Goal: Communication & Community: Share content

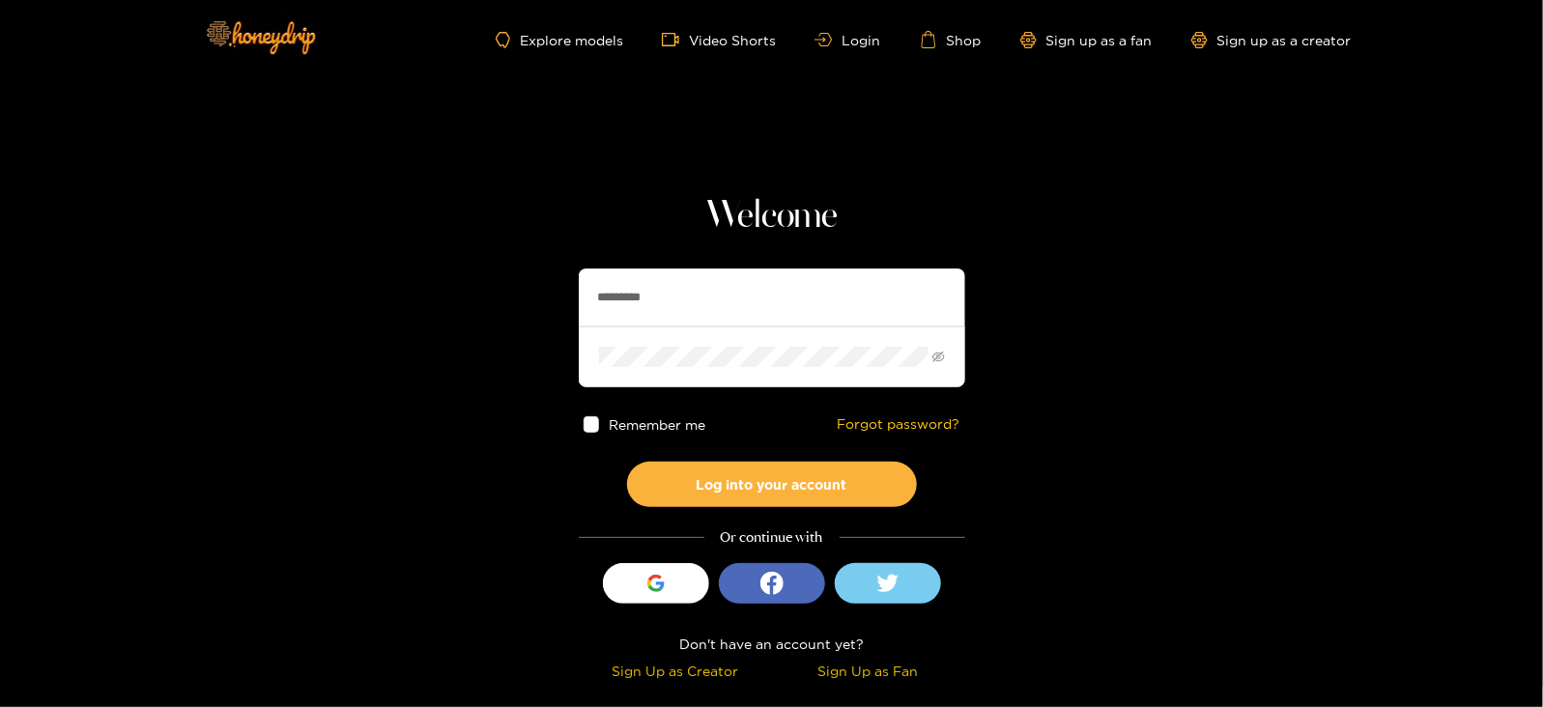
drag, startPoint x: 709, startPoint y: 285, endPoint x: 501, endPoint y: 314, distance: 209.8
click at [501, 314] on section "Welcome ********* Remember me Forgot password? Log into your account Or continu…" at bounding box center [771, 343] width 1543 height 687
type input "**********"
click at [627, 462] on button "Log into your account" at bounding box center [772, 484] width 290 height 45
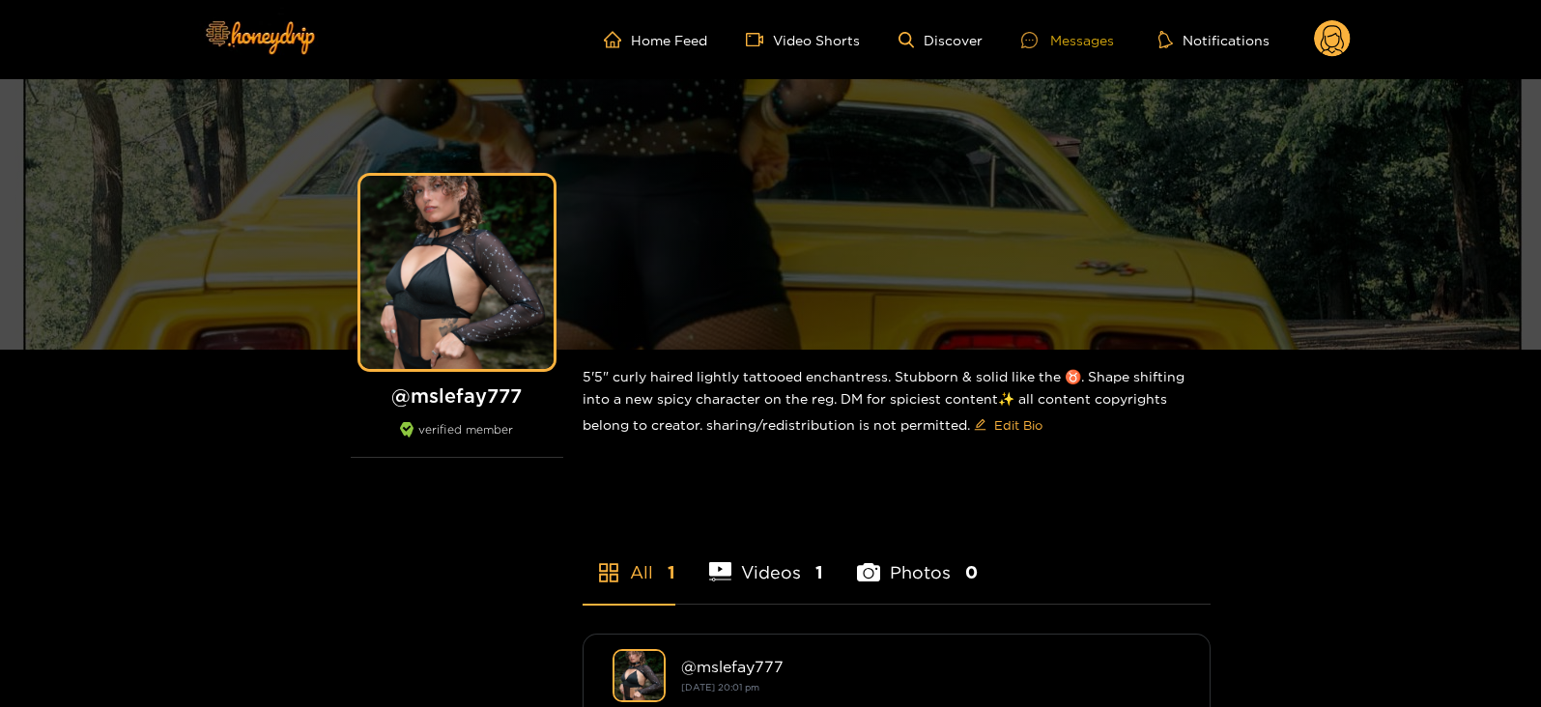
click at [1048, 36] on div at bounding box center [1035, 40] width 29 height 16
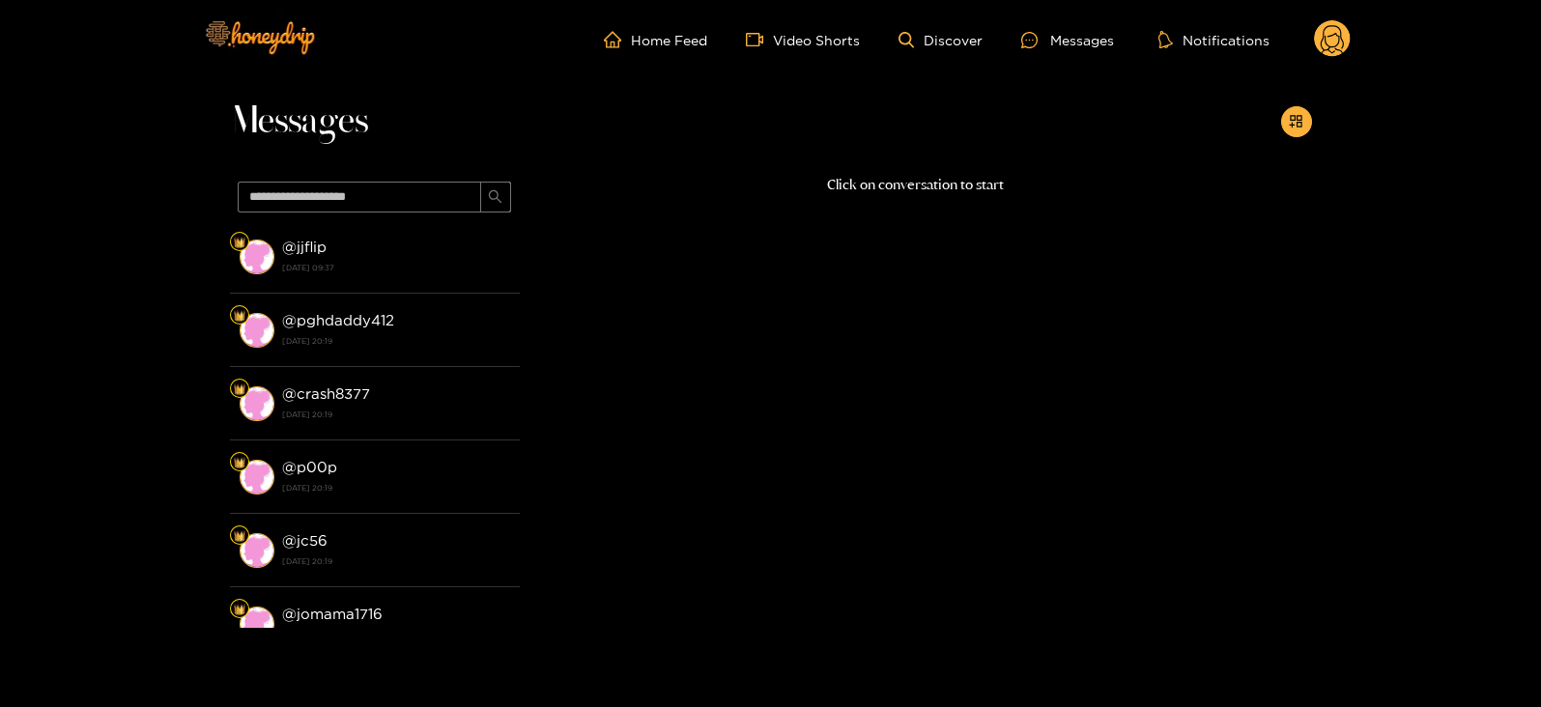
click at [1330, 28] on circle at bounding box center [1332, 38] width 37 height 37
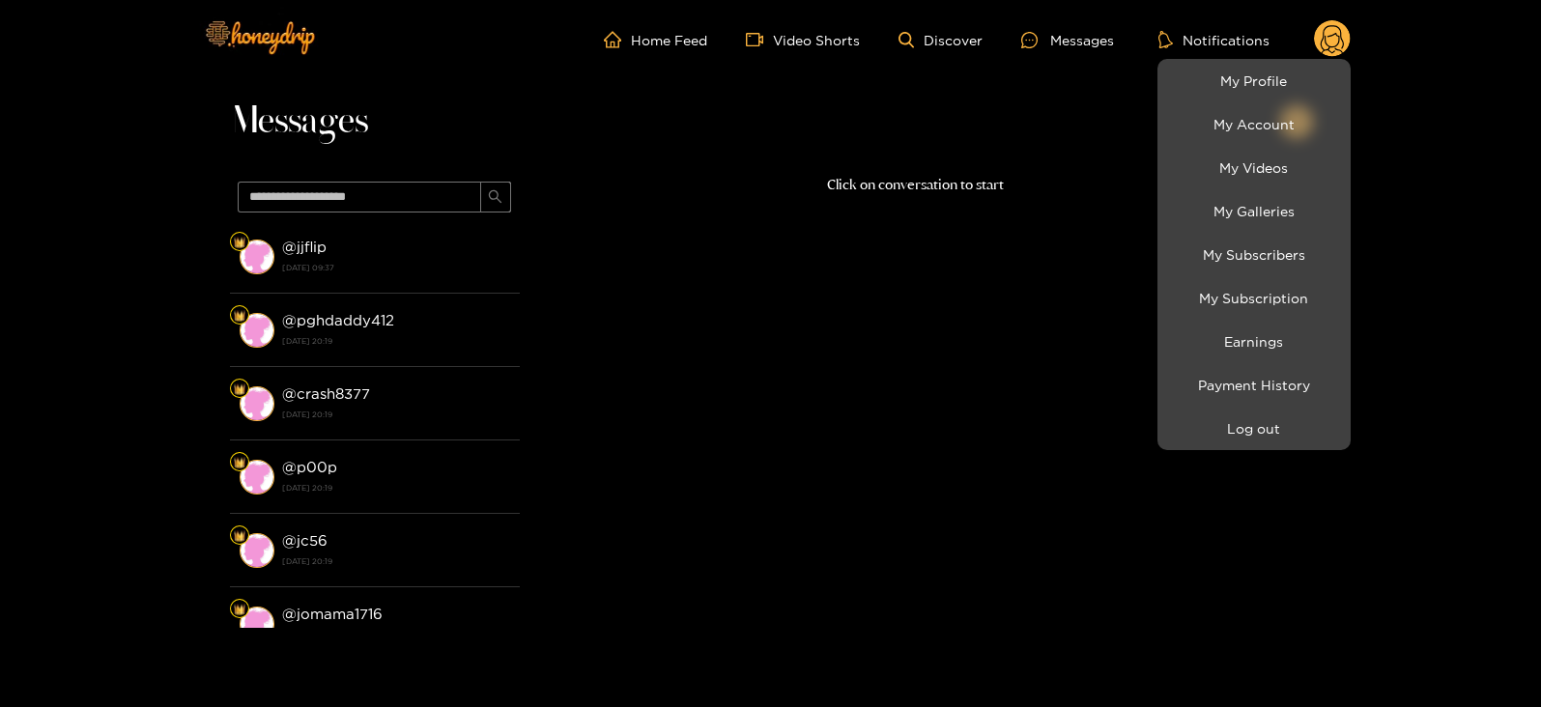
click at [1043, 182] on div at bounding box center [770, 353] width 1541 height 707
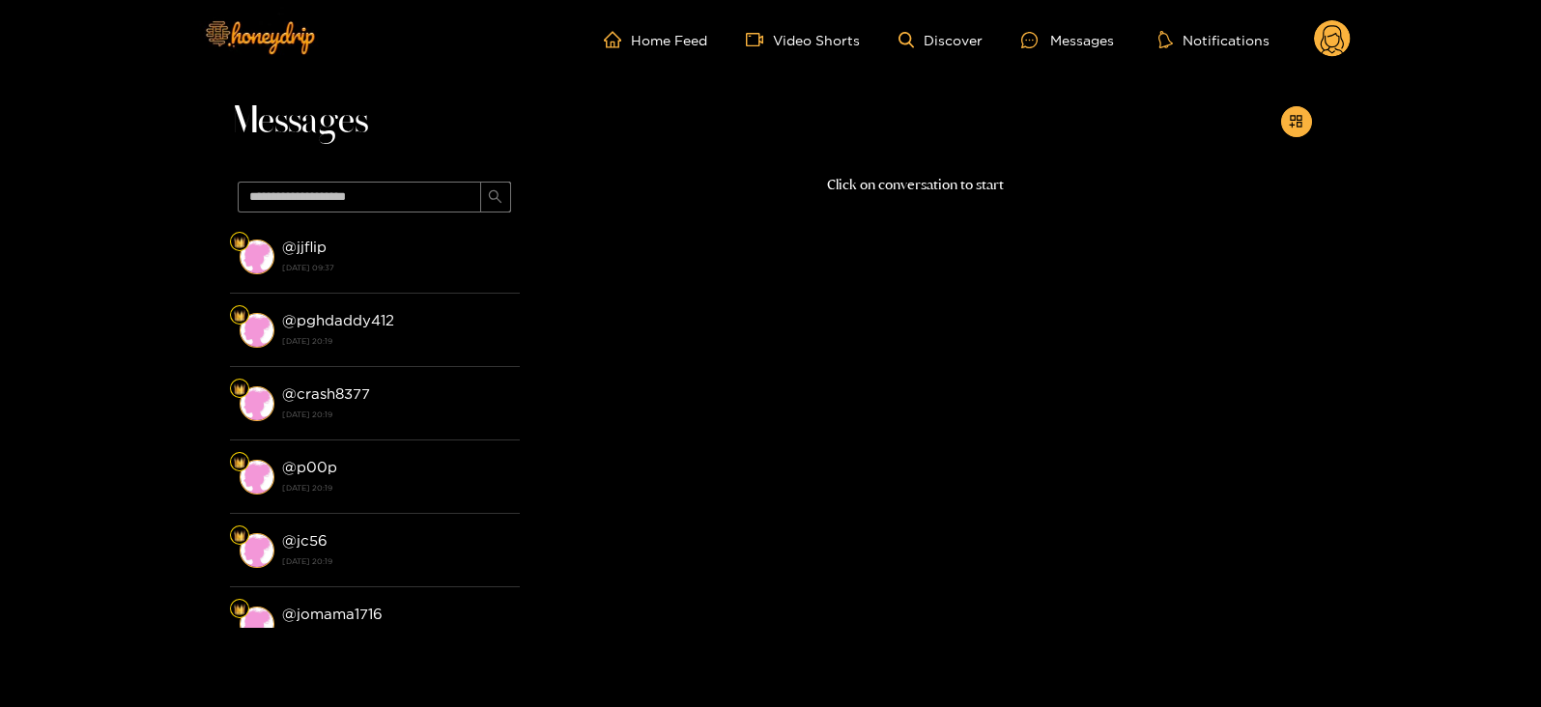
click at [1315, 104] on div "Messages @ jjflip 3 October 2025 09:37 @ pghdaddy412 2 October 2025 20:19 @ cra…" at bounding box center [770, 373] width 1541 height 589
click at [1297, 126] on icon "appstore-add" at bounding box center [1296, 121] width 13 height 13
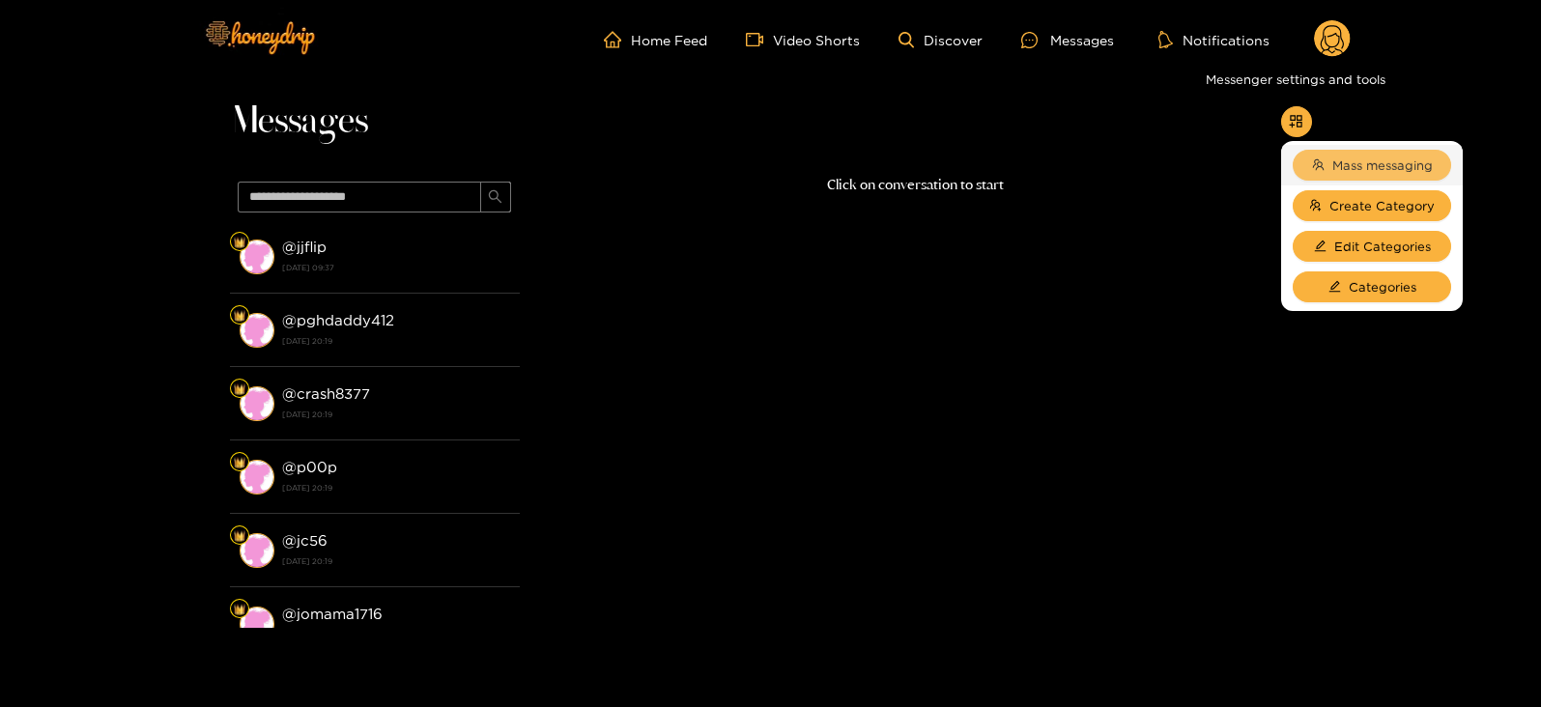
click at [1348, 167] on span "Mass messaging" at bounding box center [1382, 165] width 100 height 19
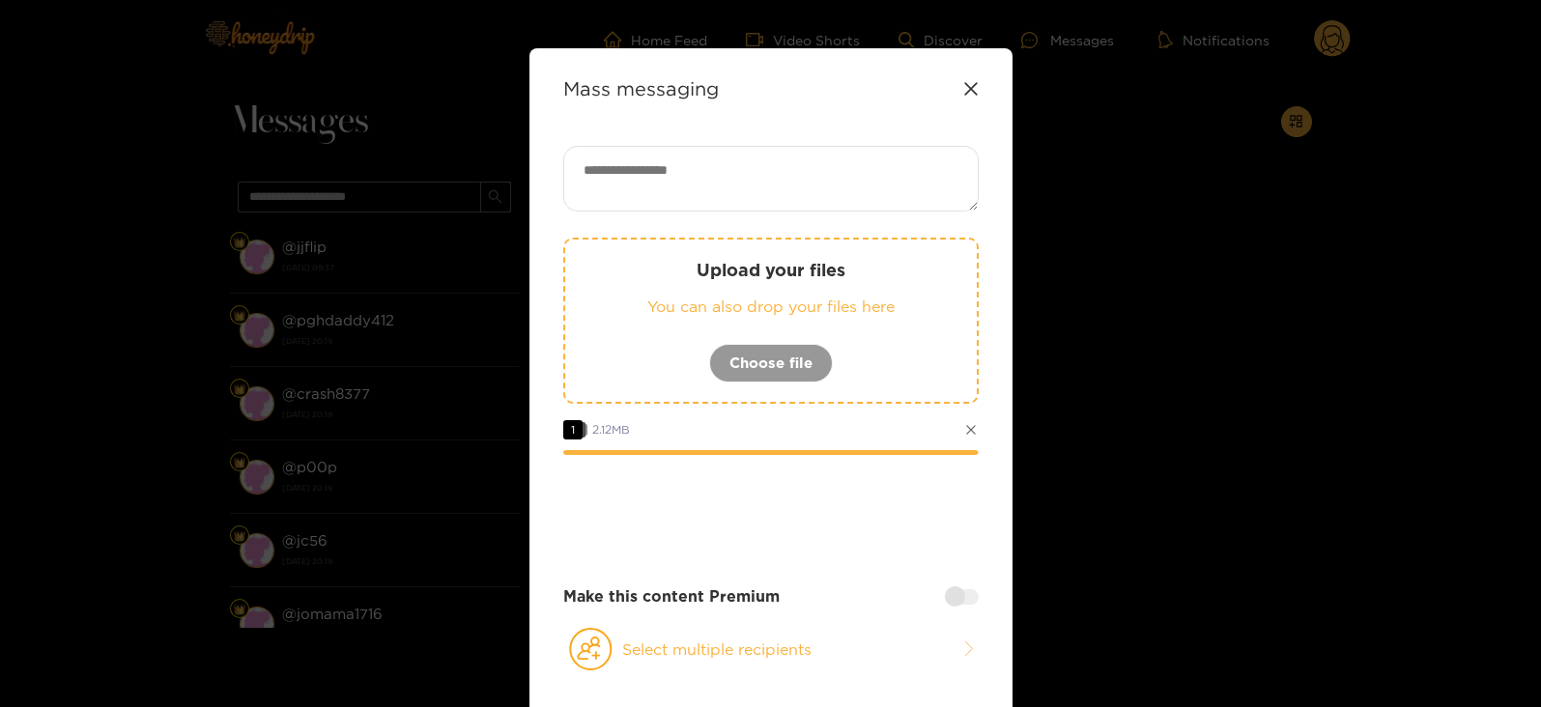
click at [968, 431] on icon at bounding box center [970, 429] width 11 height 11
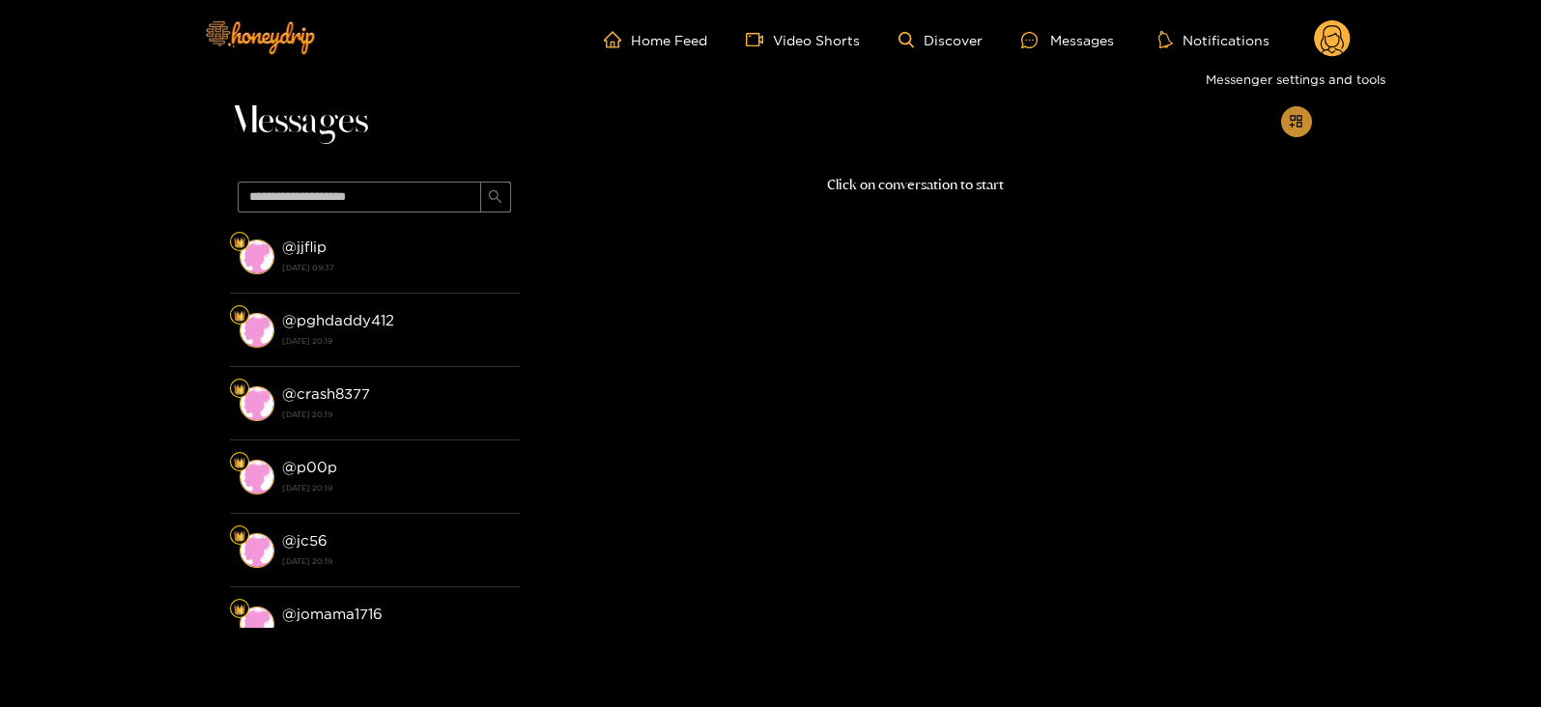
click at [1292, 129] on span "appstore-add" at bounding box center [1296, 122] width 14 height 16
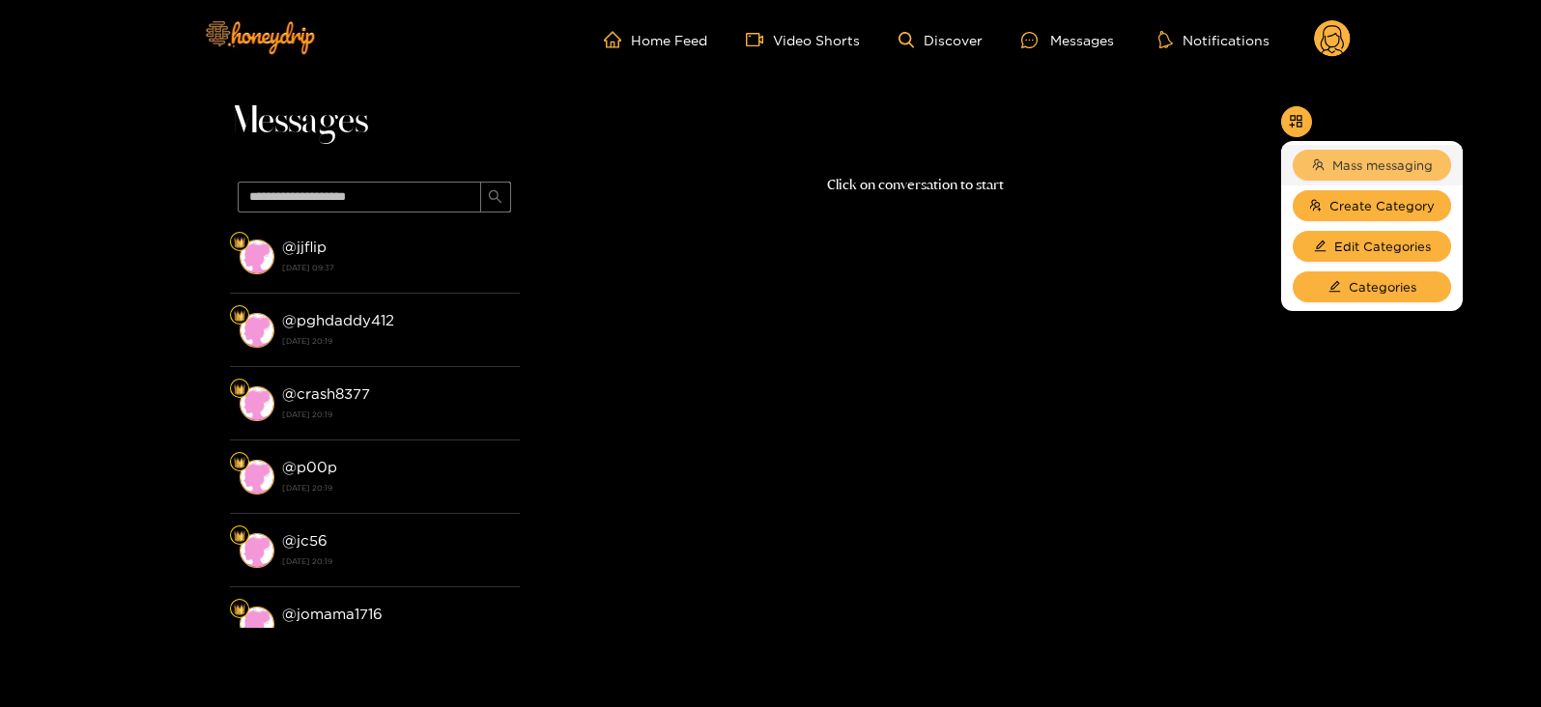
click at [1332, 166] on span "Mass messaging" at bounding box center [1382, 165] width 100 height 19
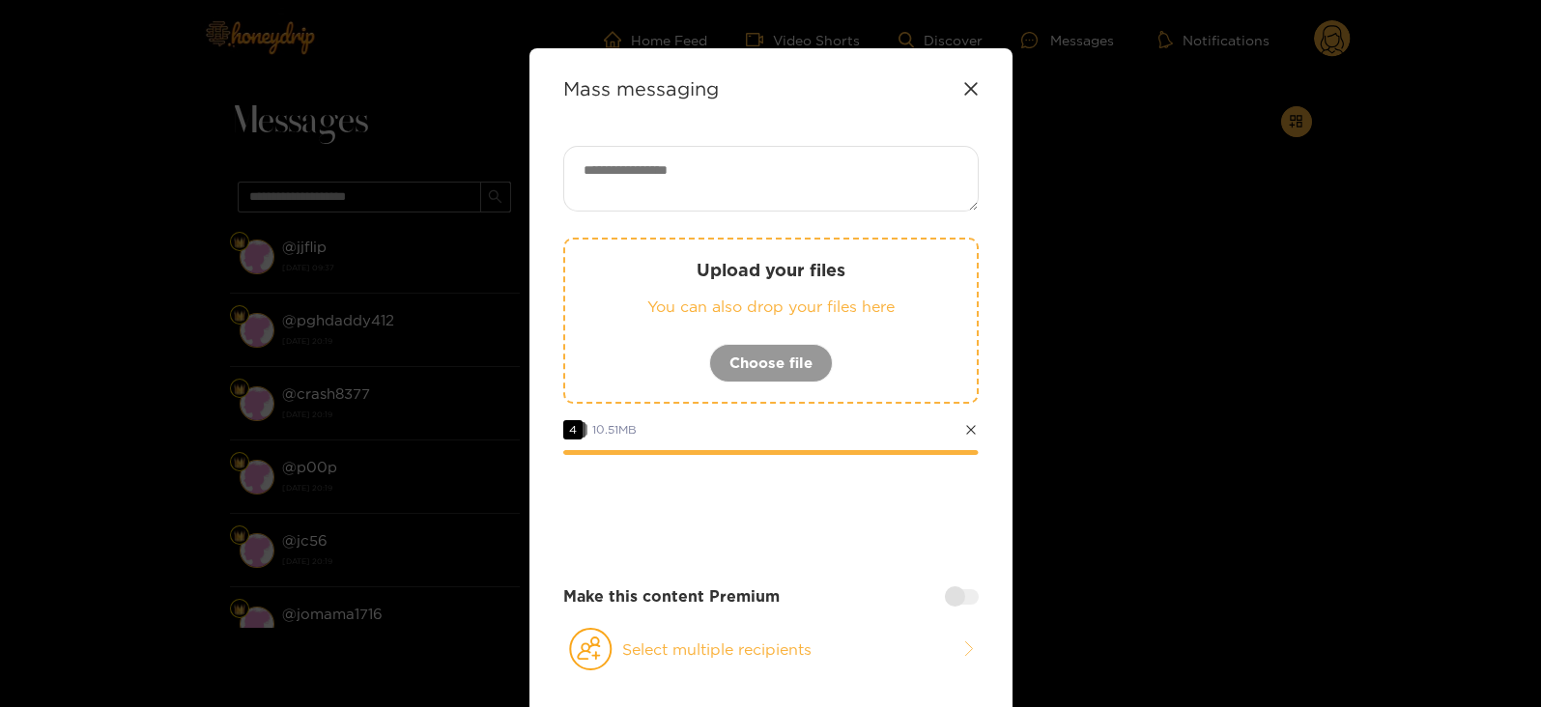
click at [702, 158] on textarea at bounding box center [770, 179] width 415 height 66
paste textarea "****"
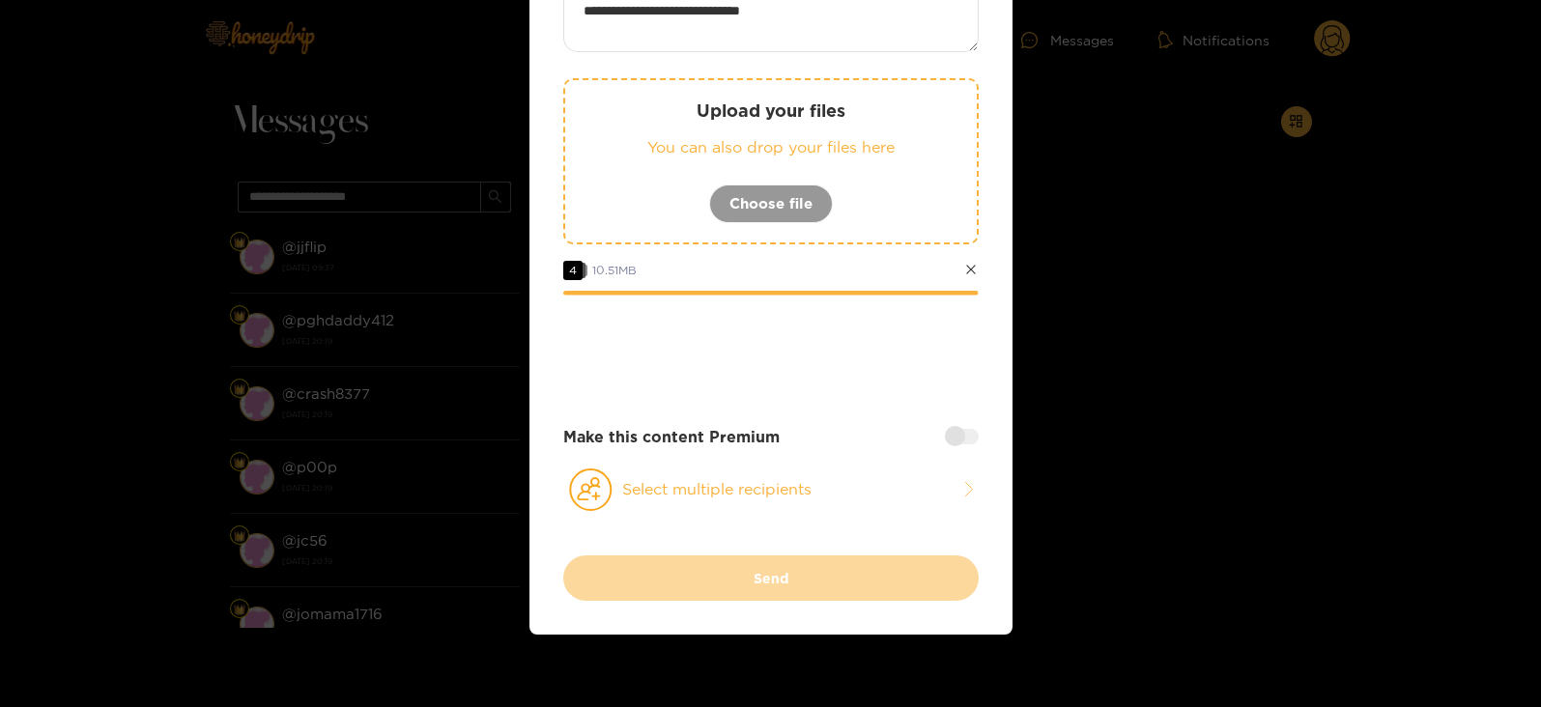
scroll to position [161, 0]
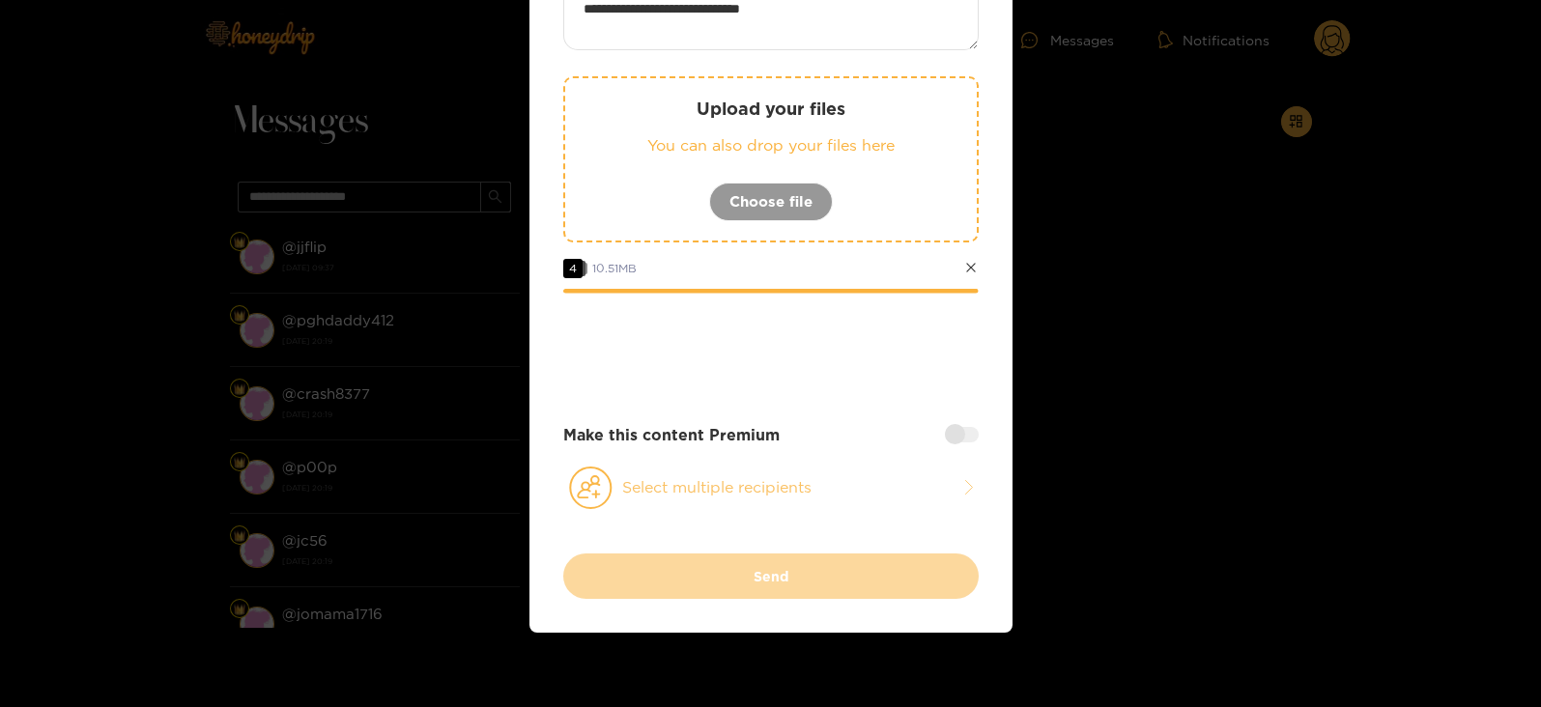
type textarea "**********"
click at [657, 501] on button "Select multiple recipients" at bounding box center [770, 488] width 415 height 44
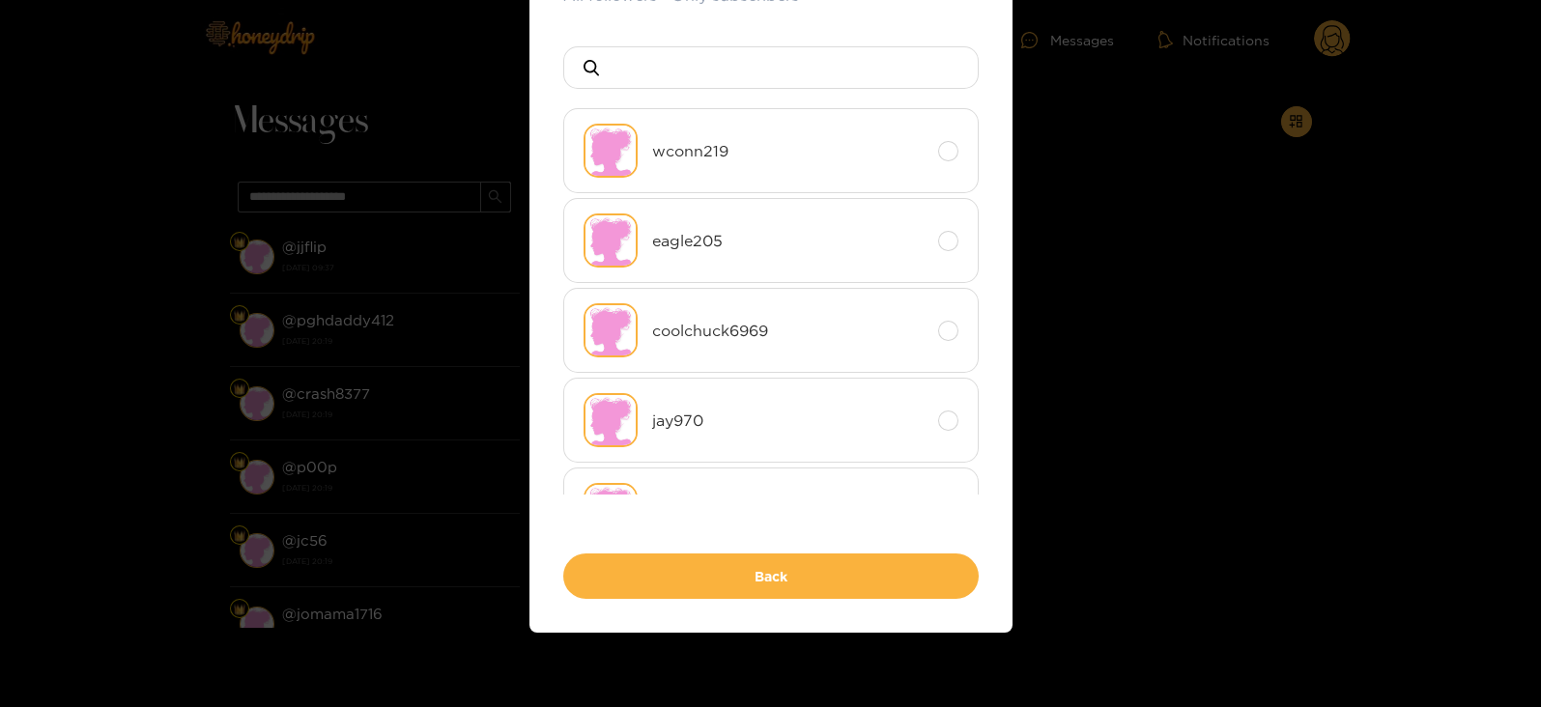
scroll to position [0, 0]
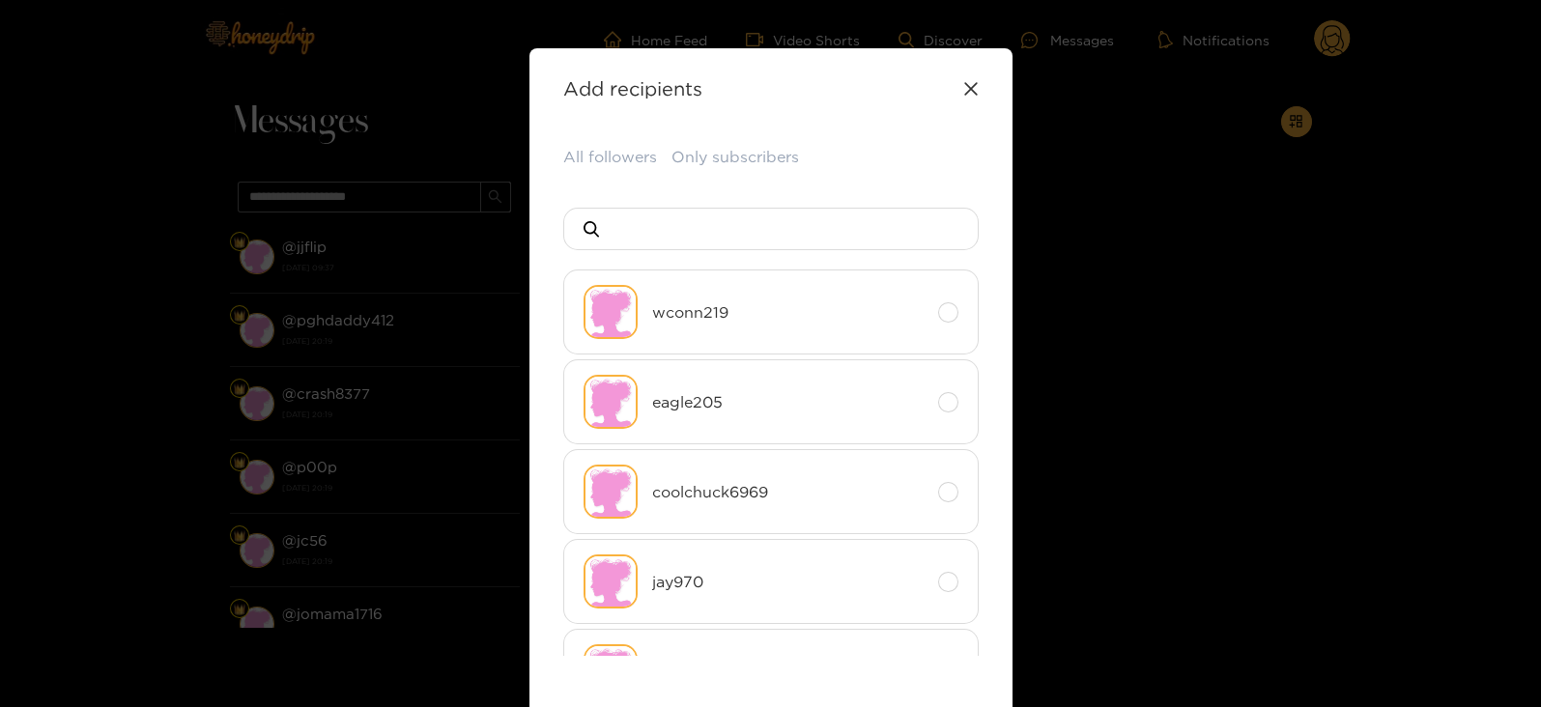
click at [593, 170] on div "All followers Only subscribers wconn219 eagle205 coolchuck6969 jay970 ghimmerli…" at bounding box center [770, 453] width 415 height 615
click at [587, 146] on button "All followers" at bounding box center [610, 157] width 94 height 23
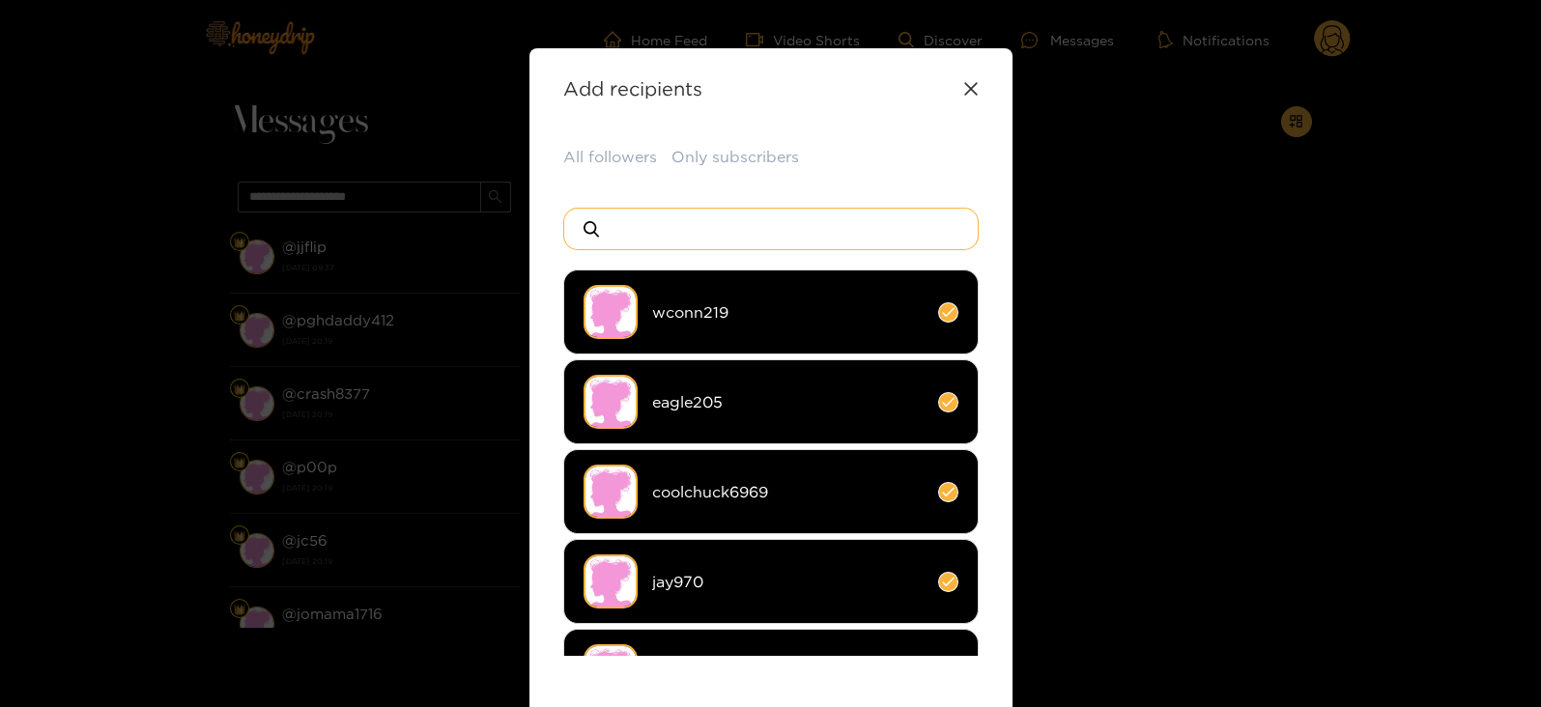
click at [629, 219] on input at bounding box center [779, 229] width 340 height 41
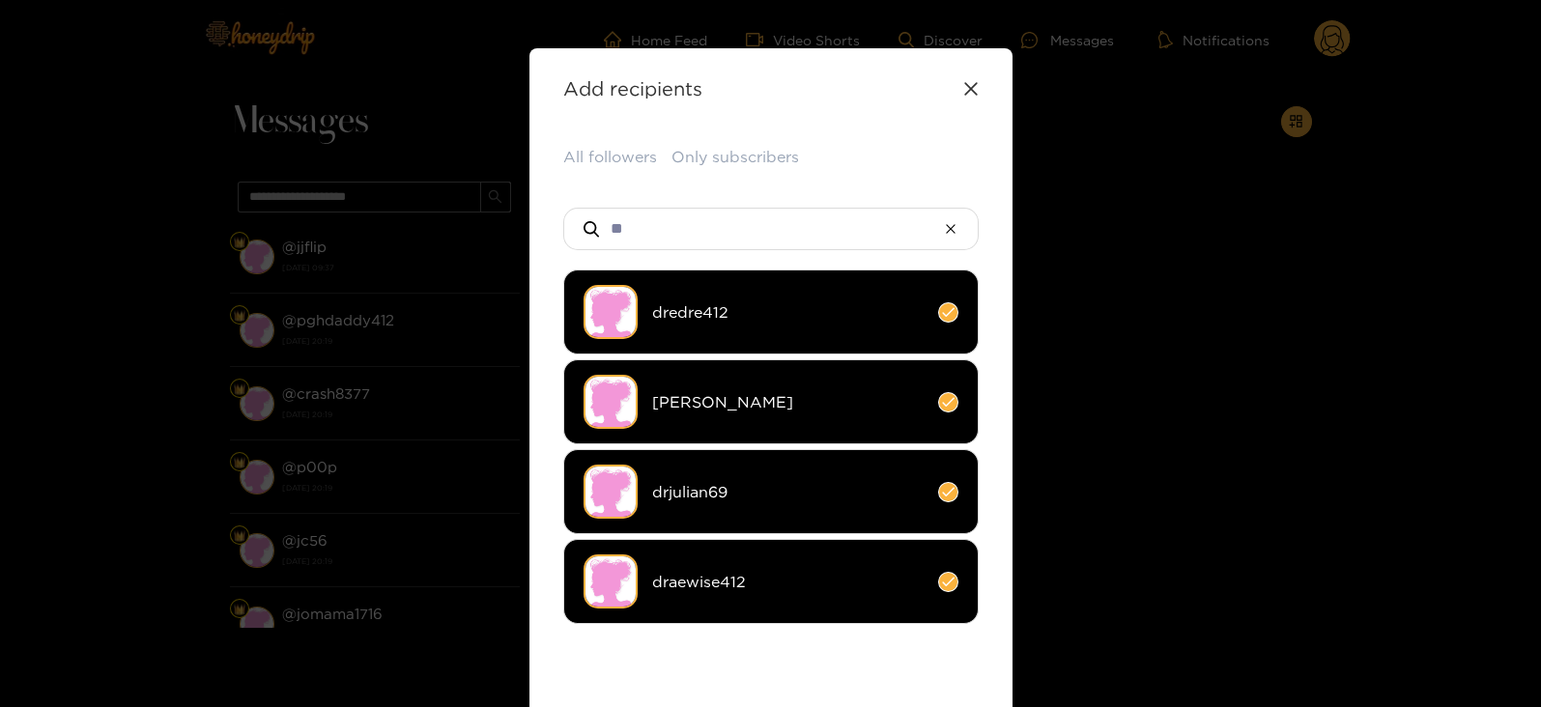
click at [618, 571] on img at bounding box center [611, 582] width 54 height 54
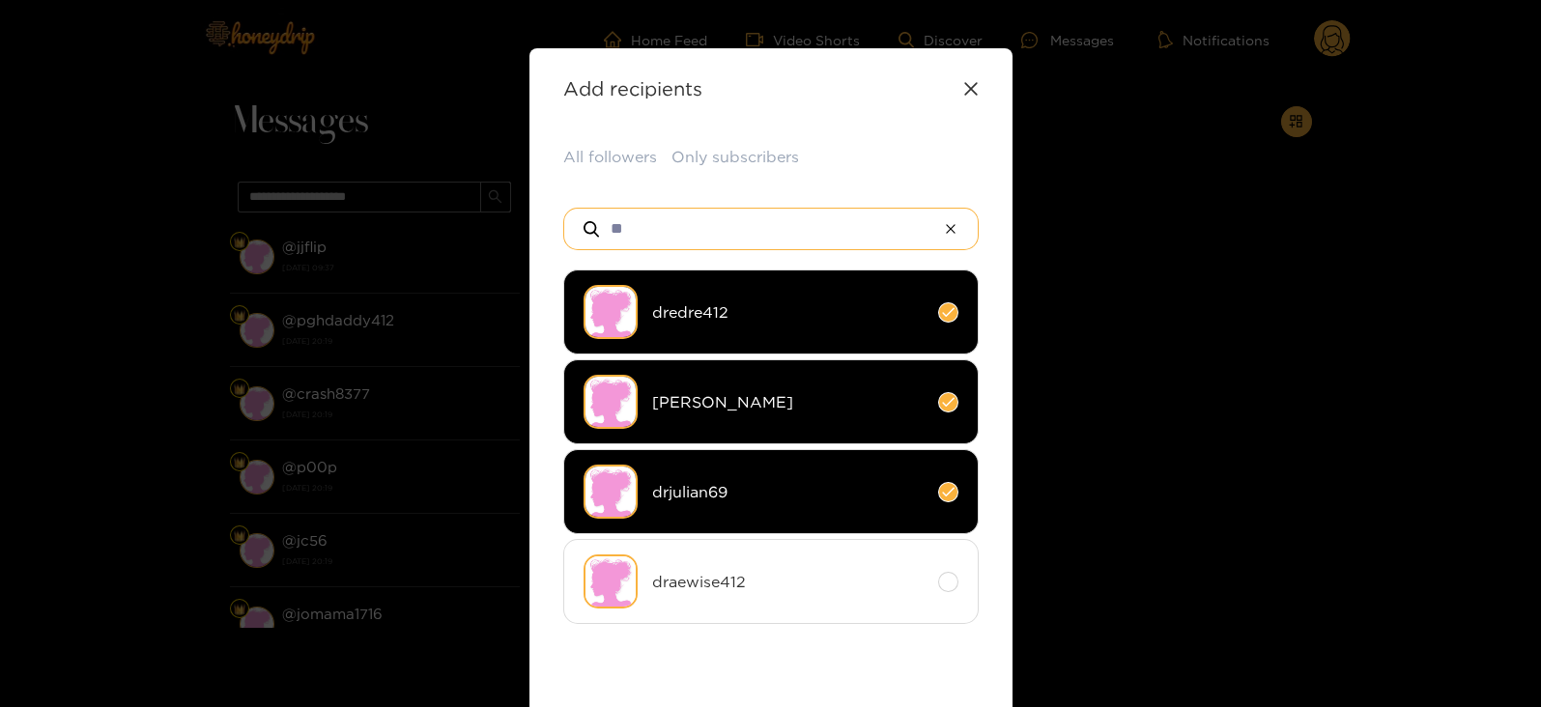
drag, startPoint x: 640, startPoint y: 229, endPoint x: 577, endPoint y: 239, distance: 63.5
click at [581, 239] on div "**" at bounding box center [770, 229] width 415 height 43
type input "**"
click at [705, 502] on li "kylenaylor" at bounding box center [770, 491] width 415 height 85
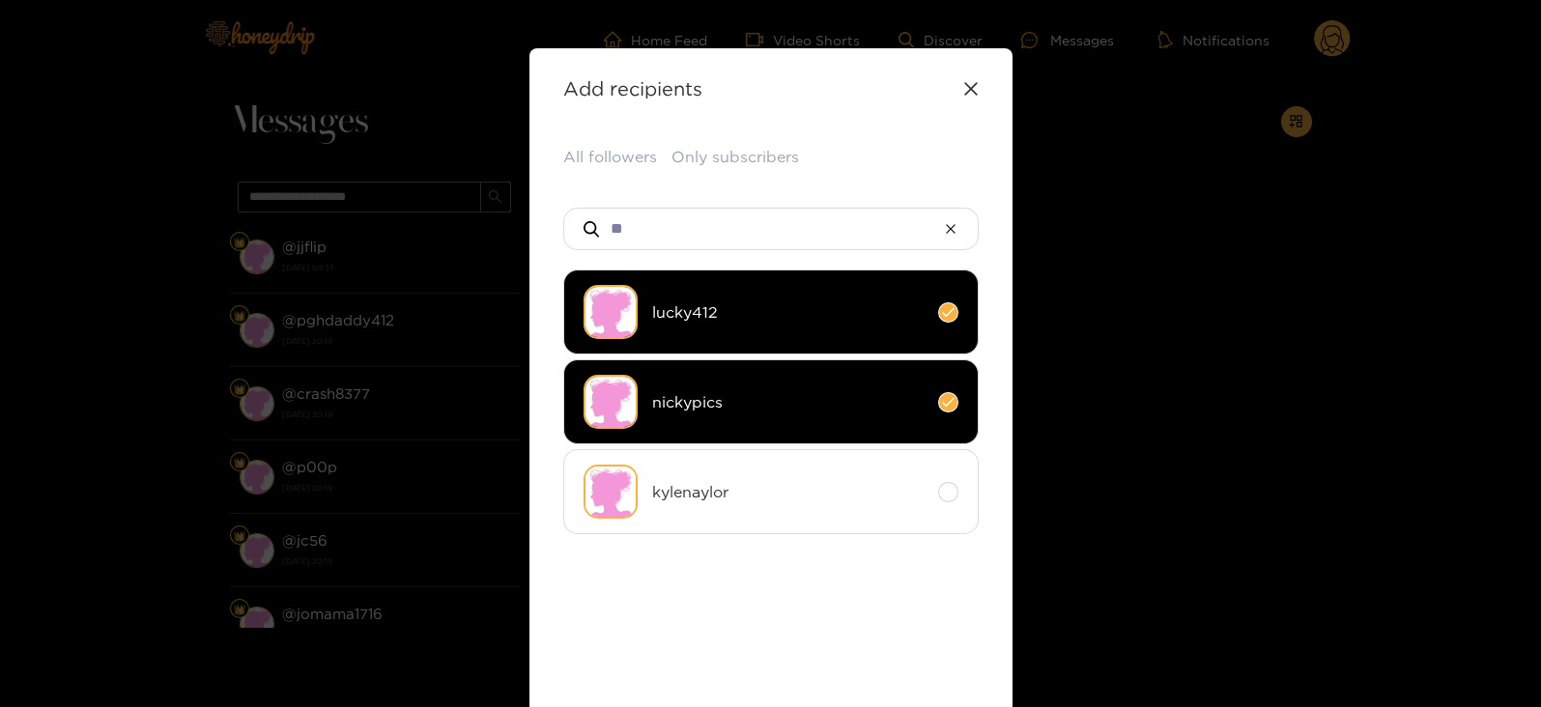
scroll to position [256, 0]
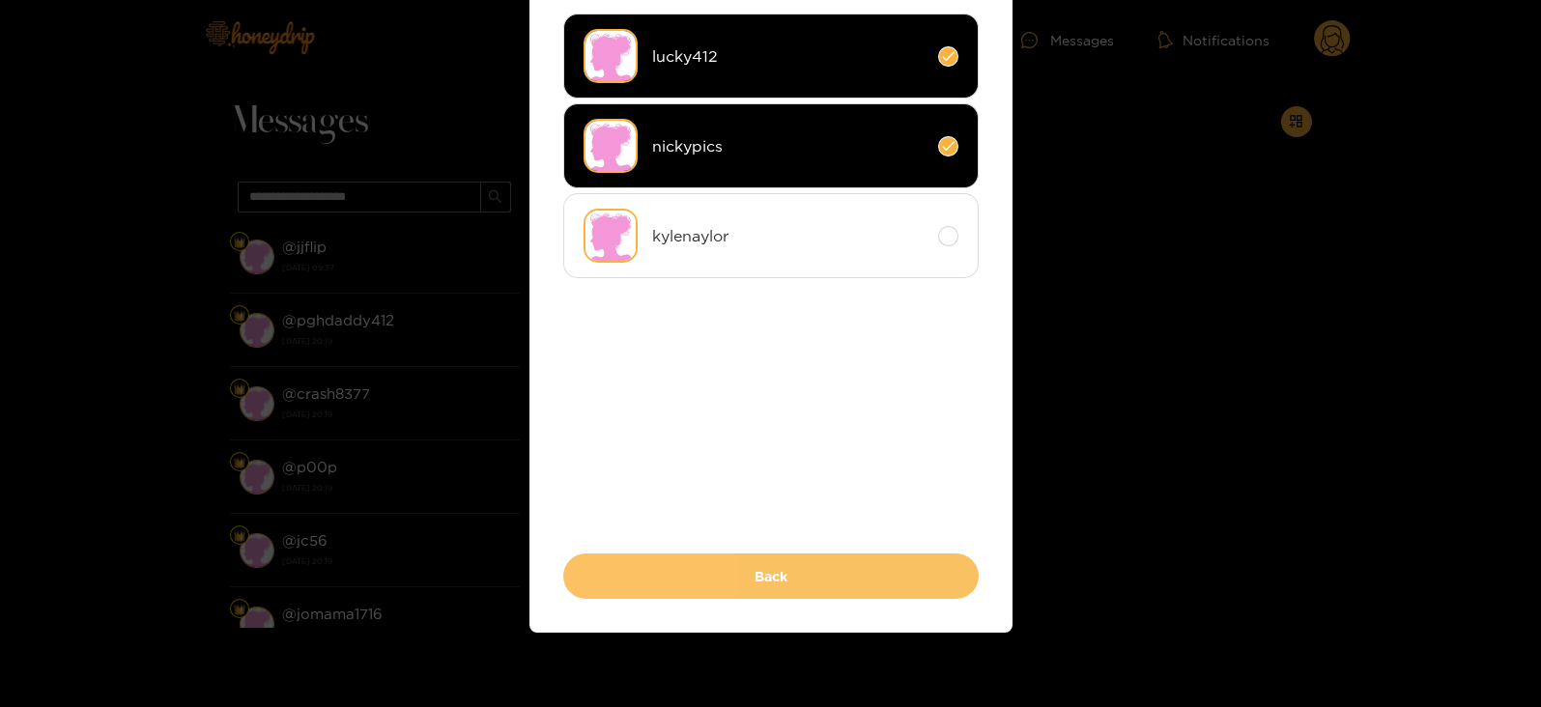
click at [698, 566] on button "Back" at bounding box center [770, 576] width 415 height 45
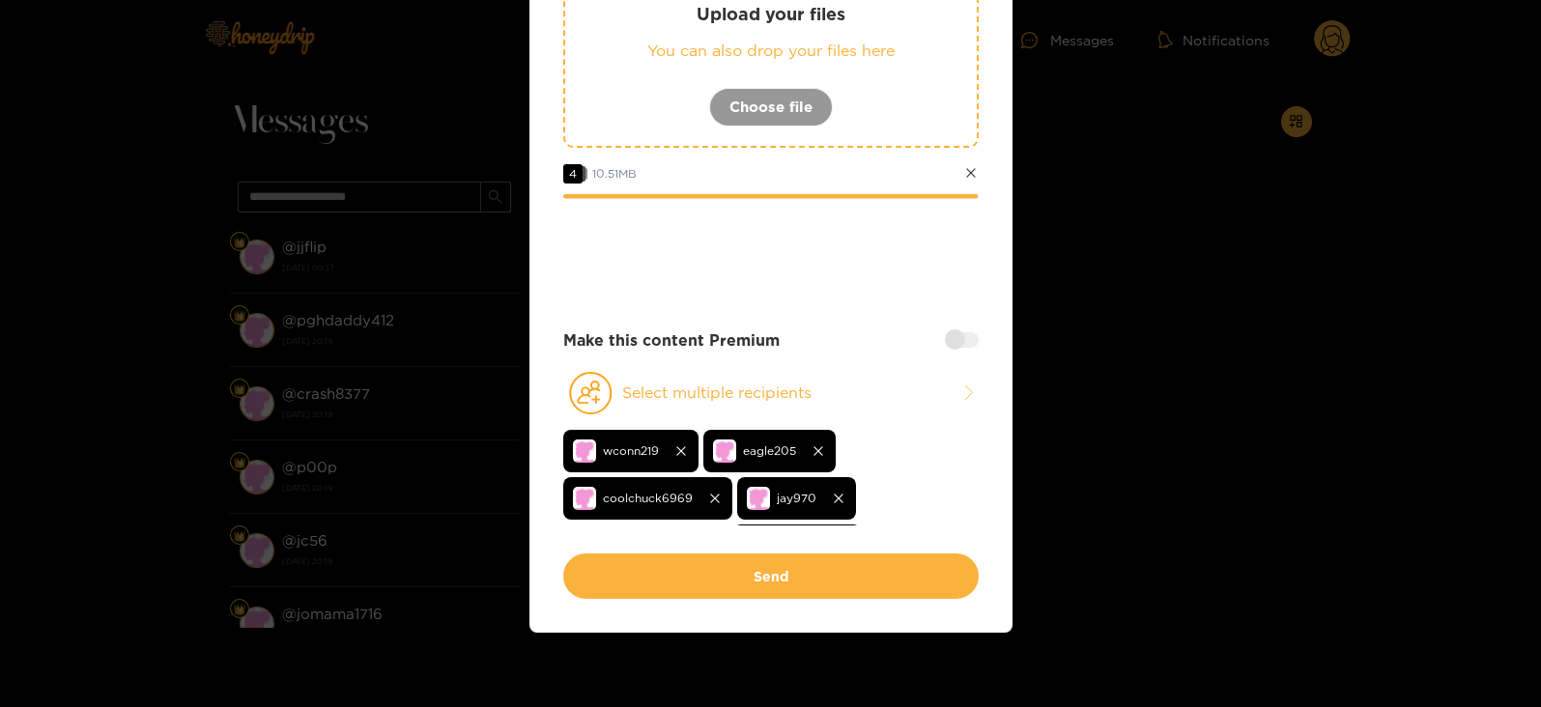
click at [952, 335] on div at bounding box center [962, 339] width 34 height 15
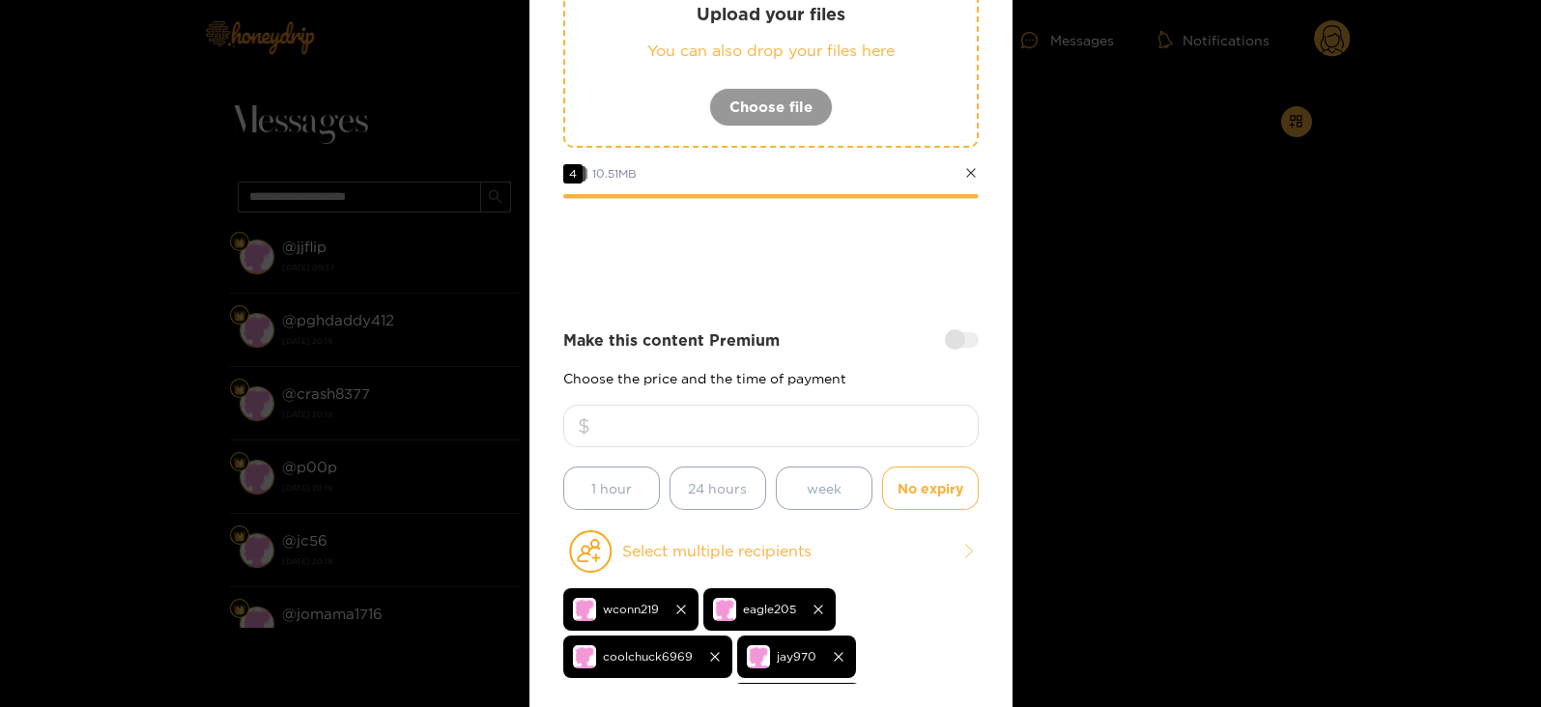
click at [811, 405] on input "number" at bounding box center [770, 426] width 415 height 43
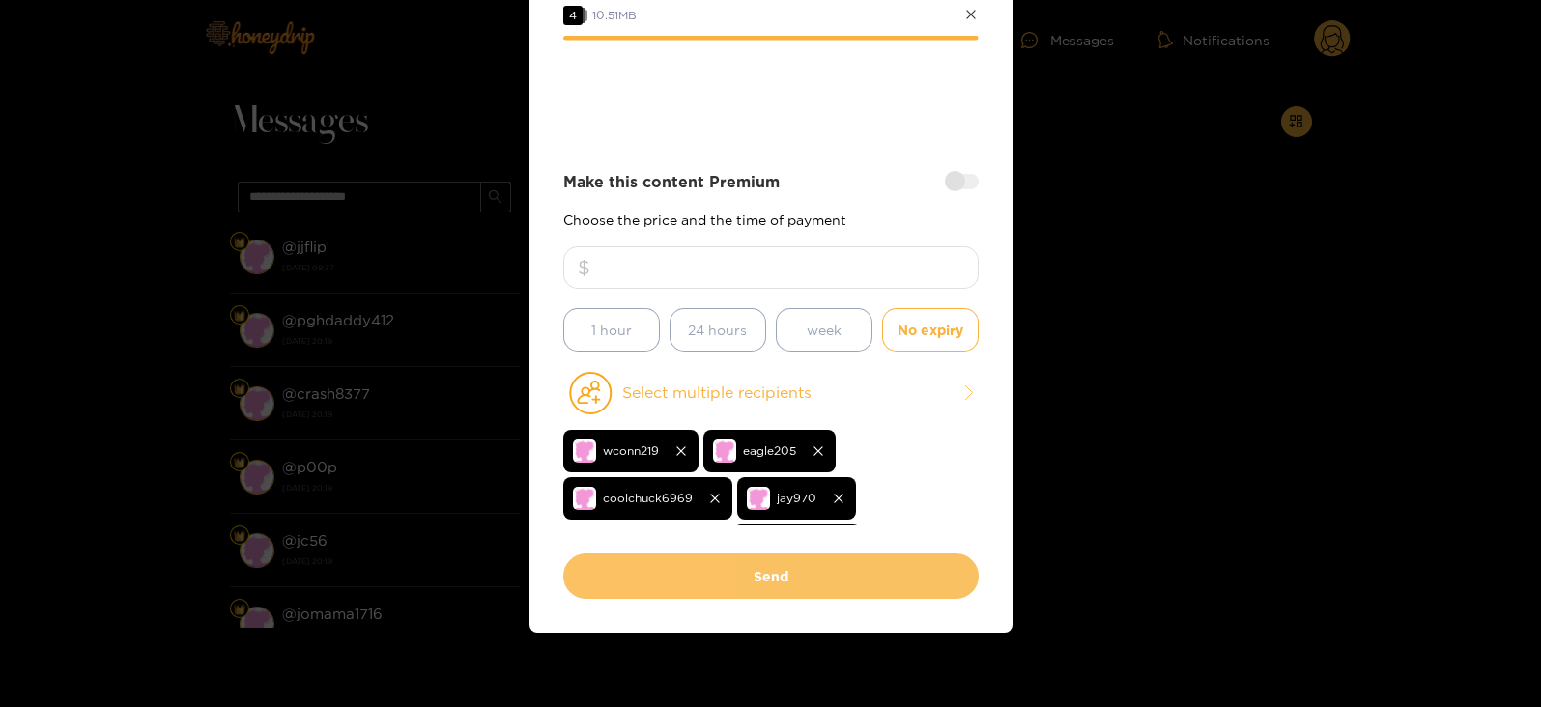
type input "**"
click at [747, 562] on button "Send" at bounding box center [770, 576] width 415 height 45
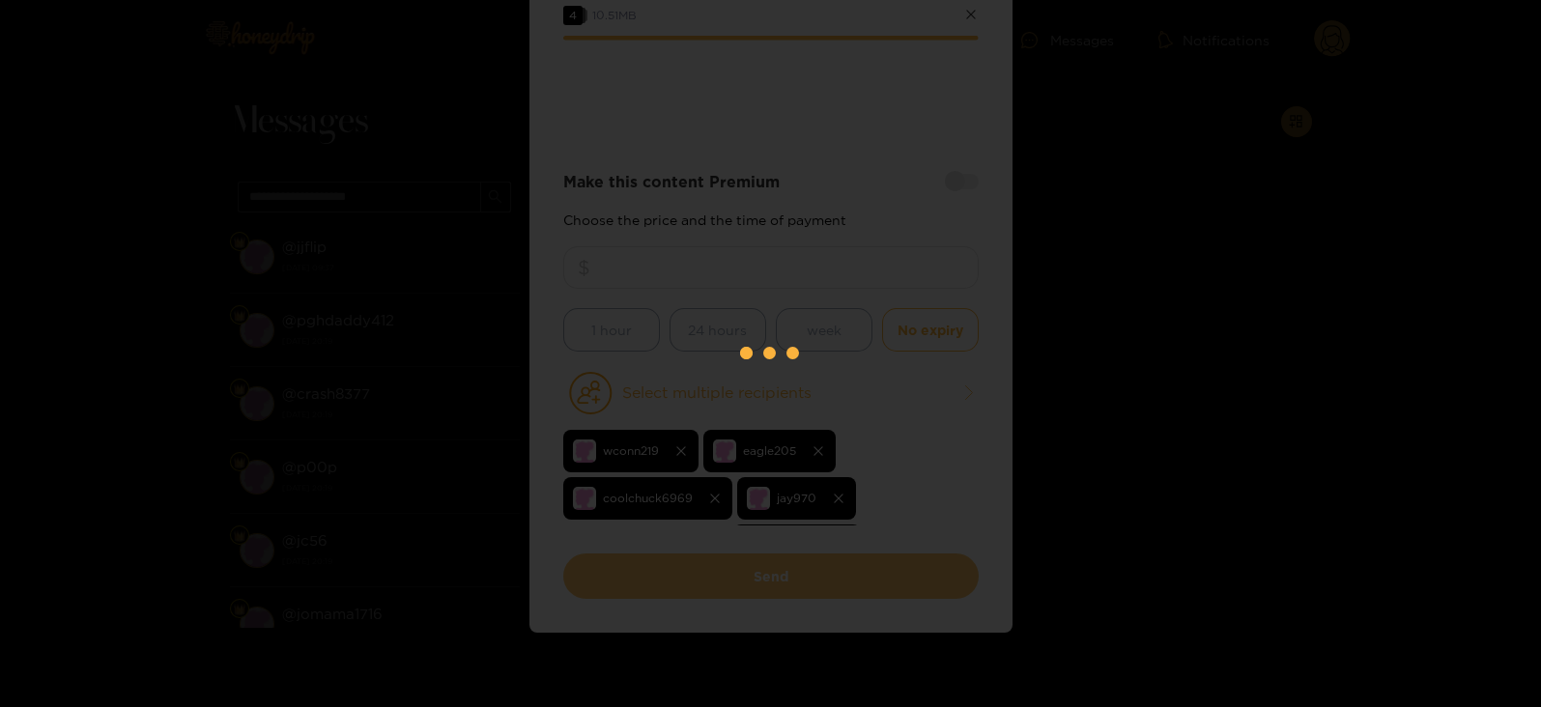
scroll to position [206, 0]
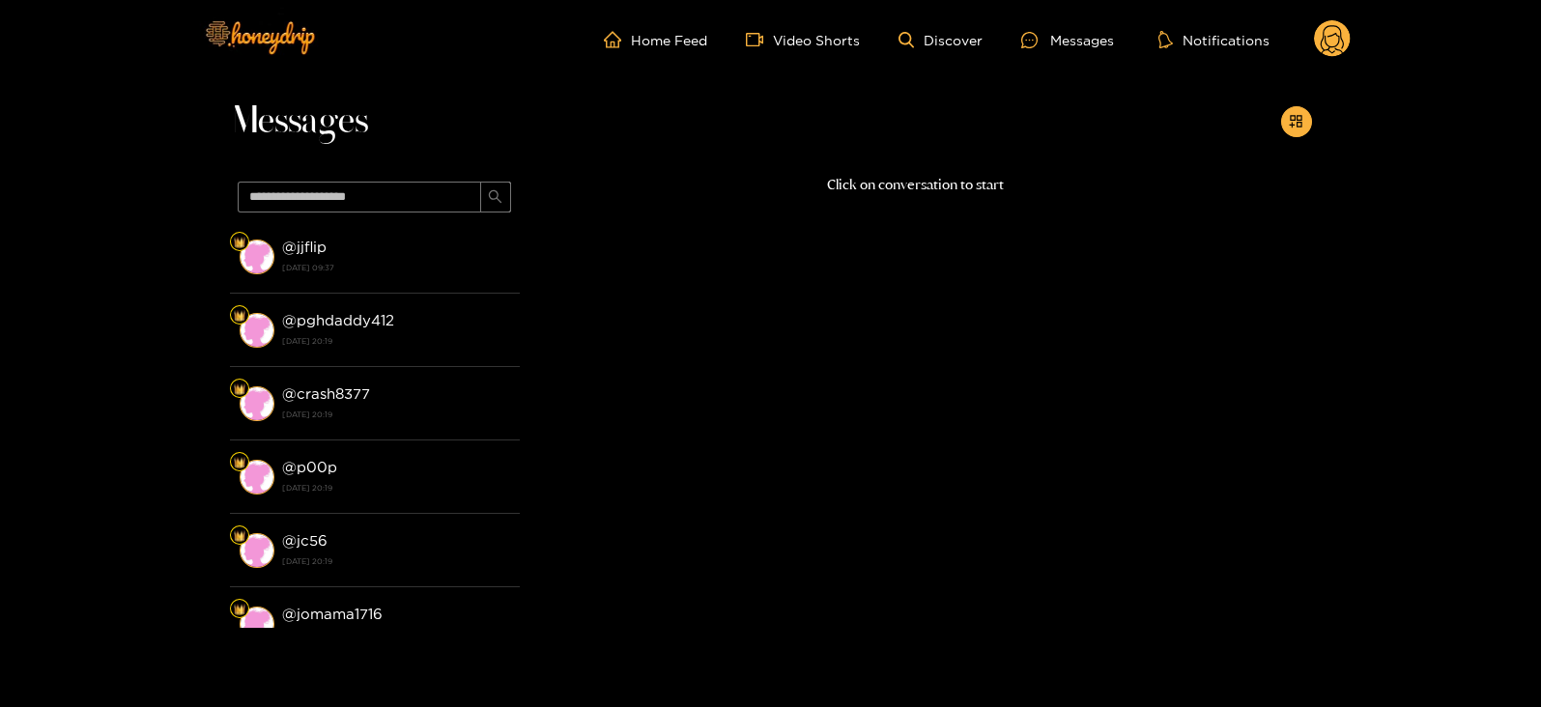
click at [1330, 45] on circle at bounding box center [1332, 38] width 37 height 37
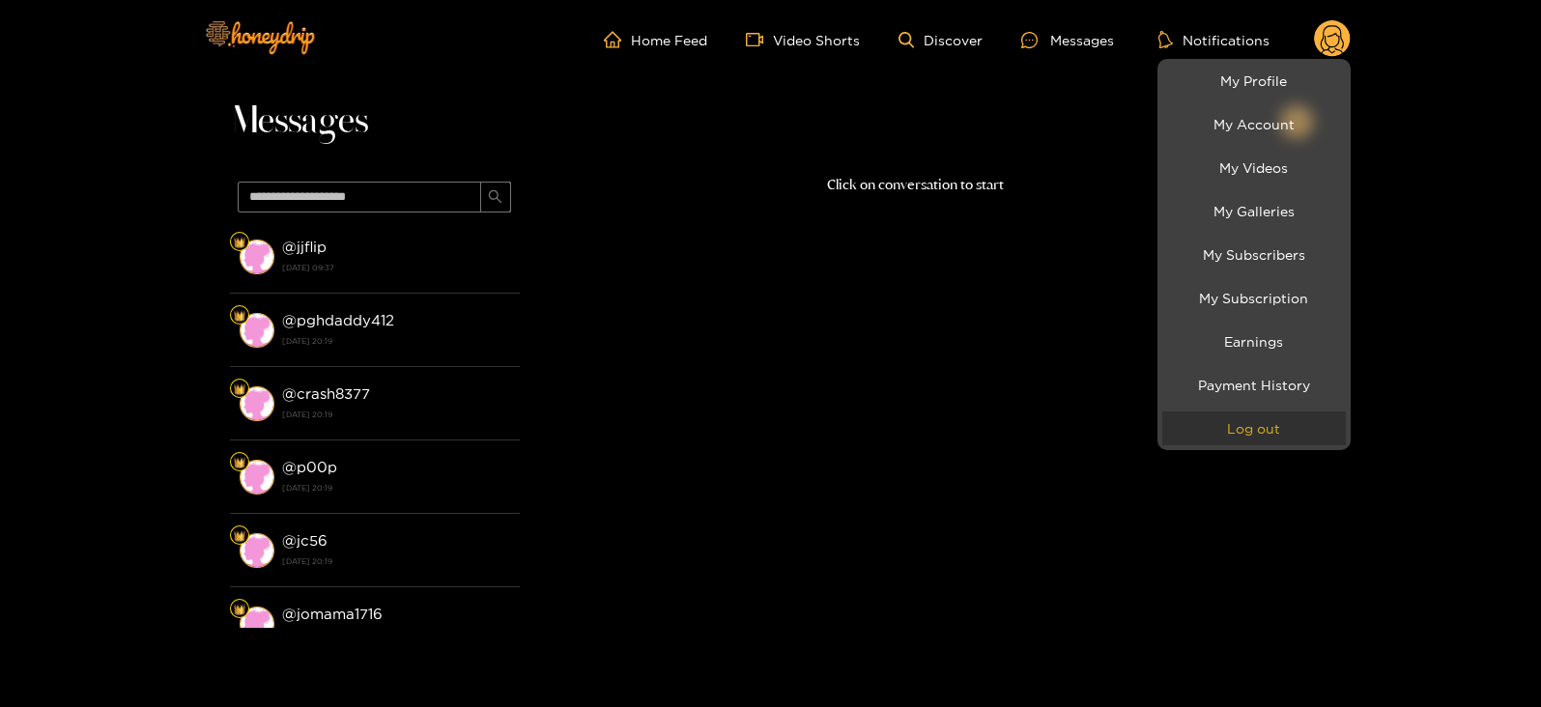
click at [1180, 430] on button "Log out" at bounding box center [1254, 429] width 184 height 34
